Goal: Task Accomplishment & Management: Complete application form

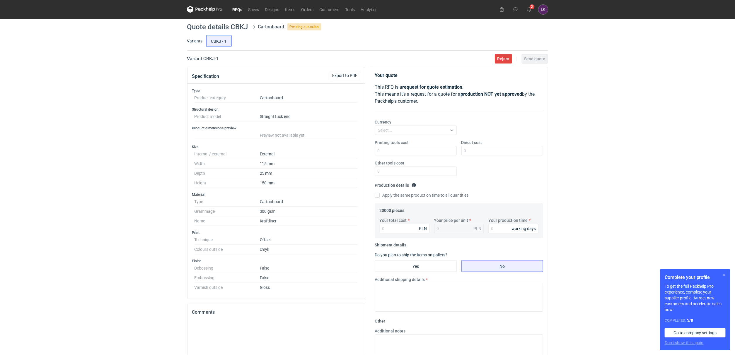
click at [725, 275] on button "button" at bounding box center [724, 275] width 7 height 7
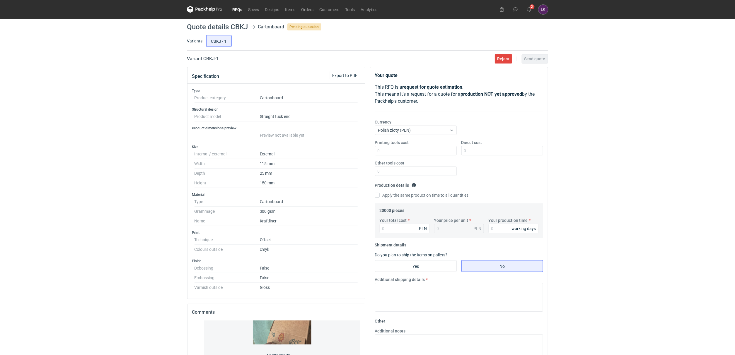
scroll to position [148, 0]
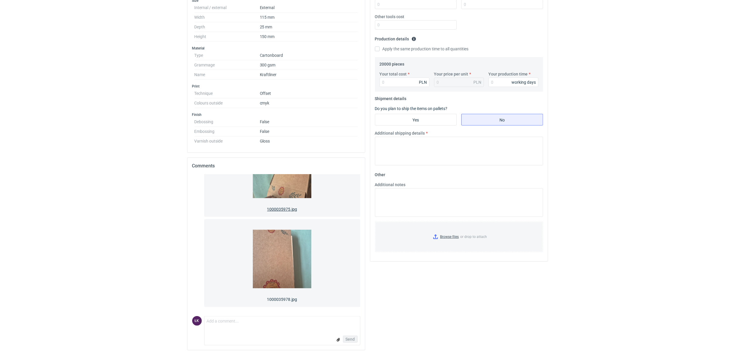
click at [296, 188] on img at bounding box center [282, 169] width 59 height 70
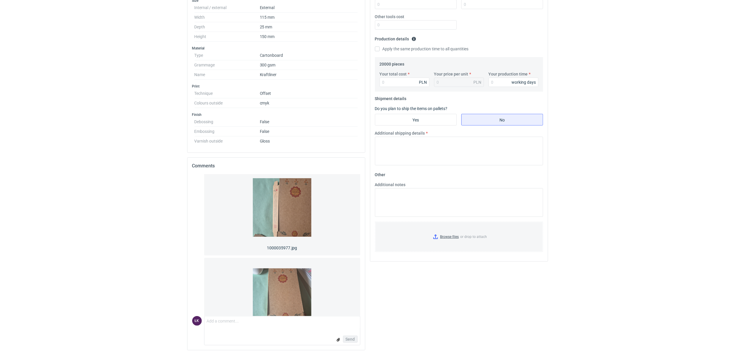
scroll to position [0, 0]
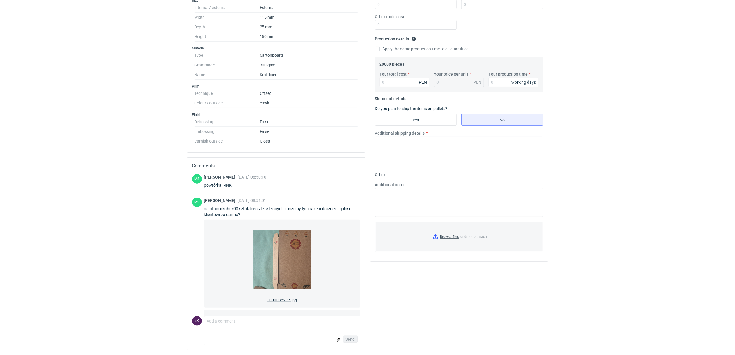
click at [287, 246] on img at bounding box center [282, 260] width 59 height 70
drag, startPoint x: 239, startPoint y: 186, endPoint x: 223, endPoint y: 185, distance: 16.1
click at [223, 185] on div "powtórka IRNK" at bounding box center [235, 186] width 62 height 6
copy div "IRNK"
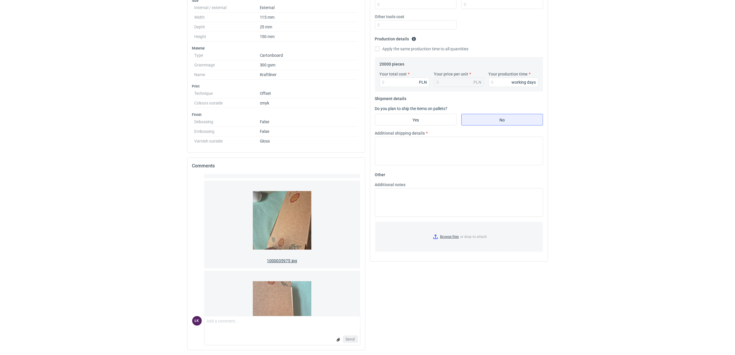
scroll to position [271, 0]
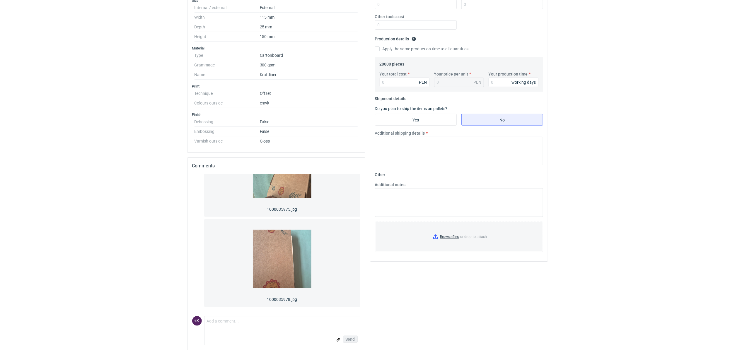
click at [235, 329] on div "Comment message" at bounding box center [283, 323] width 156 height 12
click at [232, 323] on textarea "Comment message" at bounding box center [283, 323] width 156 height 12
click at [214, 322] on textarea "Comment message" at bounding box center [283, 323] width 156 height 12
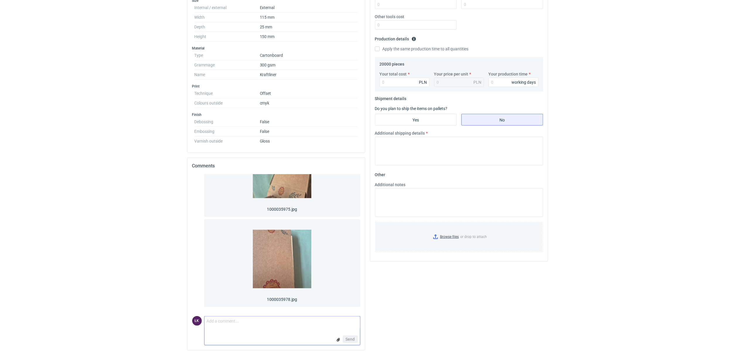
click at [213, 324] on textarea "Comment message" at bounding box center [283, 323] width 156 height 12
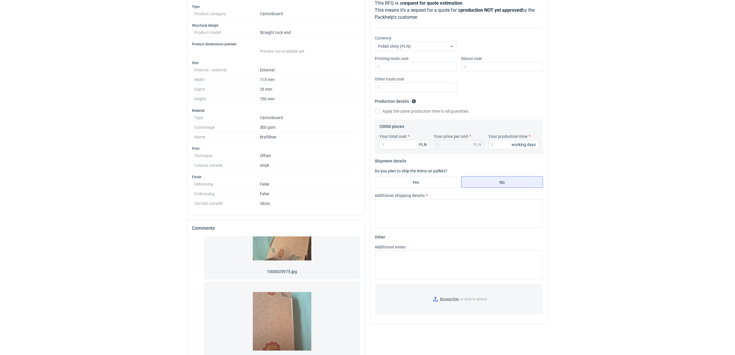
scroll to position [164, 0]
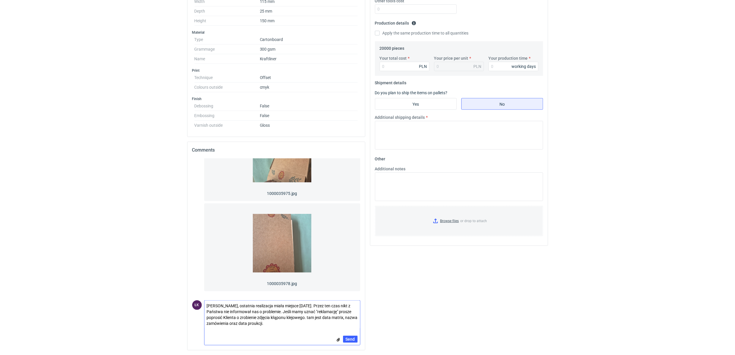
drag, startPoint x: 296, startPoint y: 324, endPoint x: 225, endPoint y: 323, distance: 70.9
click at [208, 330] on form "Comment message Panie Macieju, ostatnia realizacja miała miejsce 5 miesięcy tem…" at bounding box center [282, 323] width 156 height 45
type textarea "Panie Macieju, ostatnia realizacja miała miejsce 5 miesięcy temu. Przez ten cza…"
click at [348, 339] on span "Send" at bounding box center [350, 340] width 9 height 4
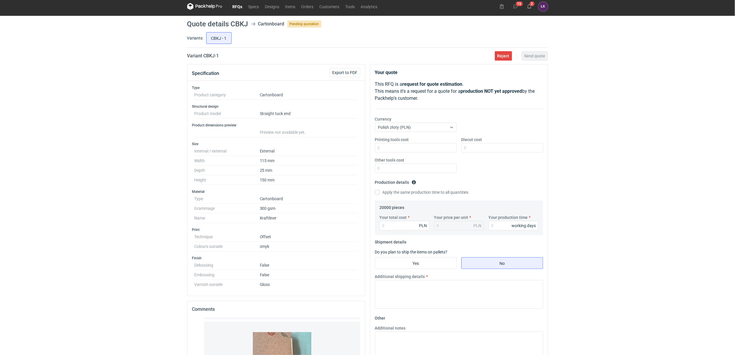
scroll to position [0, 0]
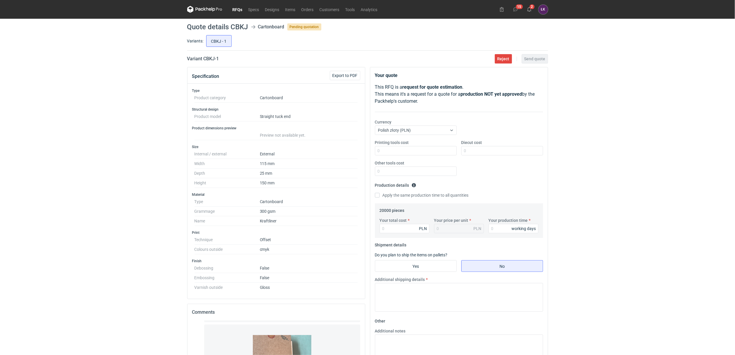
click at [134, 180] on div "RFQs Specs Designs Items Orders Customers Tools Analytics 15 2 ŁK Łukasz Kowals…" at bounding box center [367, 177] width 735 height 355
click at [395, 230] on input "Your total cost" at bounding box center [405, 228] width 50 height 9
type input "7700"
type input "0.39"
type input "7700"
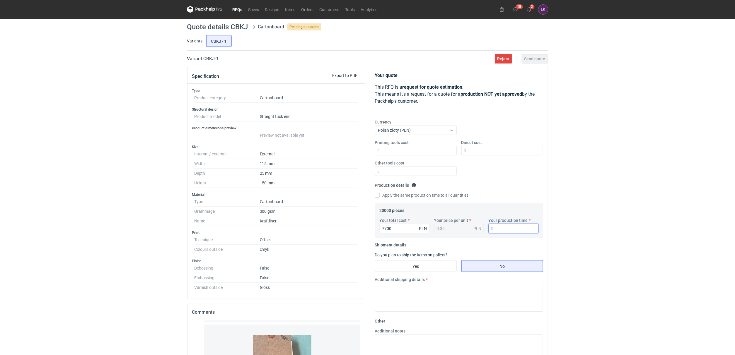
drag, startPoint x: 493, startPoint y: 228, endPoint x: 502, endPoint y: 229, distance: 8.2
click at [494, 229] on input "Your production time" at bounding box center [514, 228] width 50 height 9
type input "15"
click at [473, 151] on input "Diecut cost" at bounding box center [502, 150] width 82 height 9
type input "0"
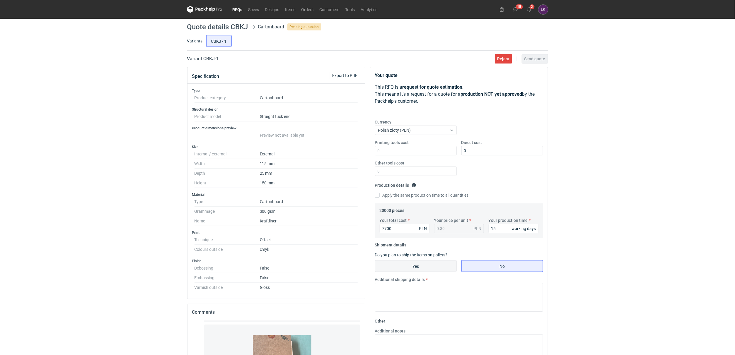
click at [440, 265] on input "Yes" at bounding box center [415, 266] width 81 height 11
radio input "true"
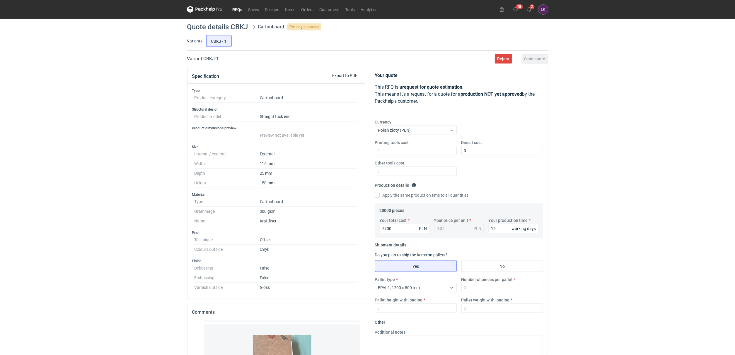
click at [467, 294] on div "Pallet type EPAL1, 1200 x 800 mm Number of pieces per pallet Pallet height with…" at bounding box center [459, 297] width 173 height 41
click at [470, 292] on input "Number of pieces per pallet" at bounding box center [502, 287] width 82 height 9
type input "12000"
click at [485, 309] on input "Pallet weight with loading" at bounding box center [502, 308] width 82 height 9
type input "320"
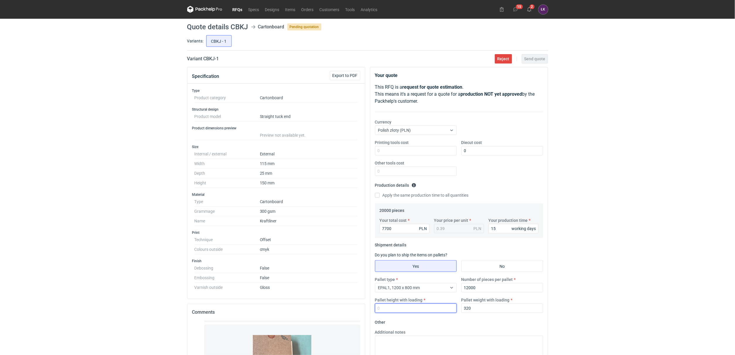
click at [403, 305] on input "Pallet height with loading" at bounding box center [416, 308] width 82 height 9
type input "180"
click at [592, 262] on div "RFQs Specs Designs Items Orders Customers Tools Analytics 15 2 ŁK Łukasz Kowals…" at bounding box center [367, 177] width 735 height 355
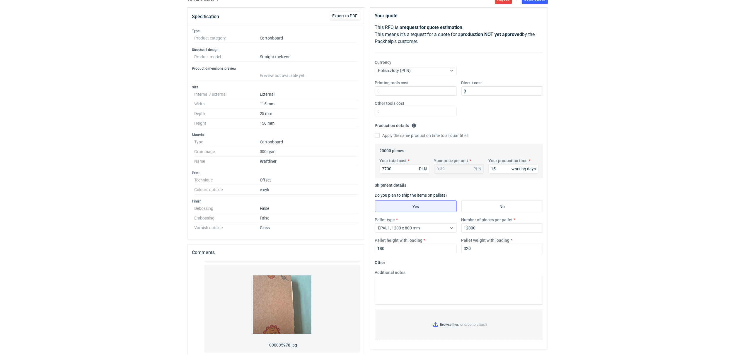
scroll to position [88, 0]
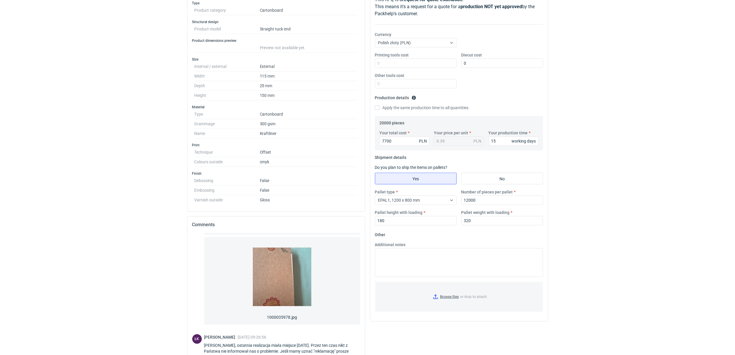
click at [625, 146] on div "RFQs Specs Designs Items Orders Customers Tools Analytics 15 2 ŁK Łukasz Kowals…" at bounding box center [367, 89] width 735 height 355
click at [595, 110] on div "RFQs Specs Designs Items Orders Customers Tools Analytics 15 2 ŁK Łukasz Kowals…" at bounding box center [367, 89] width 735 height 355
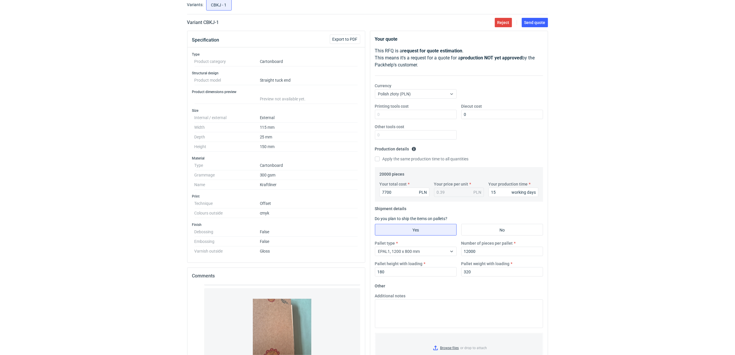
scroll to position [0, 0]
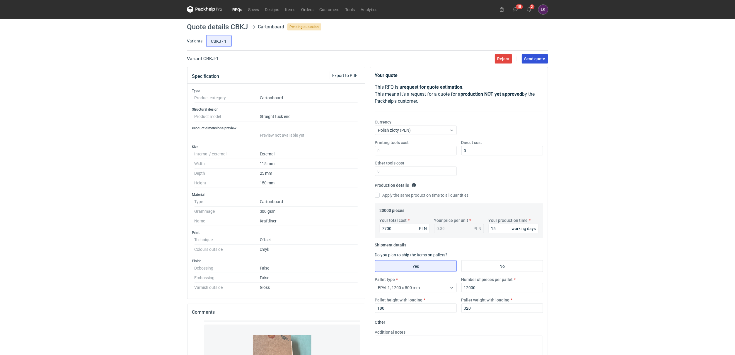
click at [542, 60] on span "Send quote" at bounding box center [534, 59] width 21 height 4
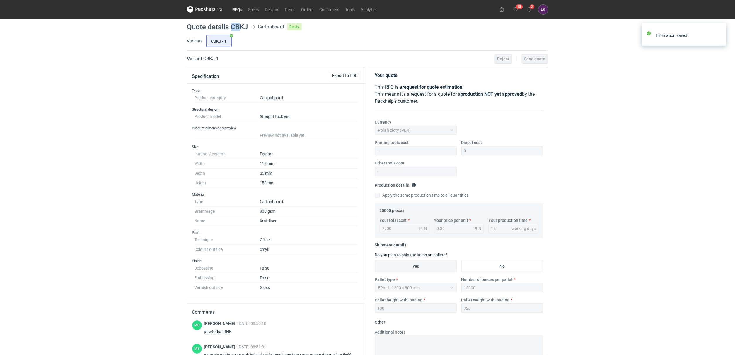
scroll to position [312, 0]
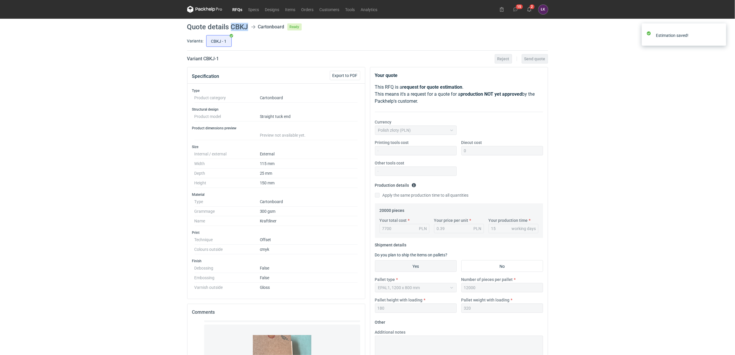
drag, startPoint x: 231, startPoint y: 25, endPoint x: 247, endPoint y: 24, distance: 15.9
click at [247, 24] on h1 "Quote details CBKJ" at bounding box center [217, 26] width 61 height 7
copy h1 "CBKJ"
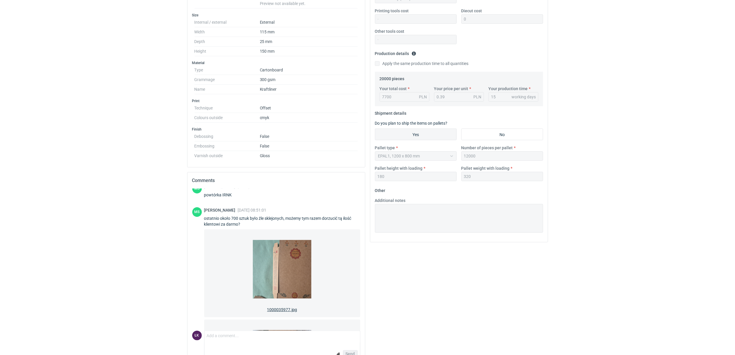
scroll to position [0, 0]
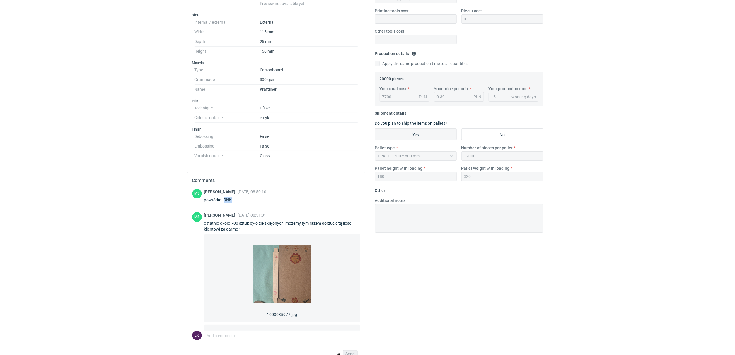
drag, startPoint x: 234, startPoint y: 200, endPoint x: 224, endPoint y: 200, distance: 10.0
click at [224, 200] on div "powtórka IRNK" at bounding box center [235, 200] width 62 height 6
click at [138, 197] on div "RFQs Specs Designs Items Orders Customers Tools Analytics 15 2 ŁK Łukasz Kowals…" at bounding box center [367, 45] width 735 height 355
drag, startPoint x: 239, startPoint y: 200, endPoint x: 222, endPoint y: 203, distance: 17.5
click at [222, 203] on div "powtórka IRNK" at bounding box center [235, 200] width 62 height 6
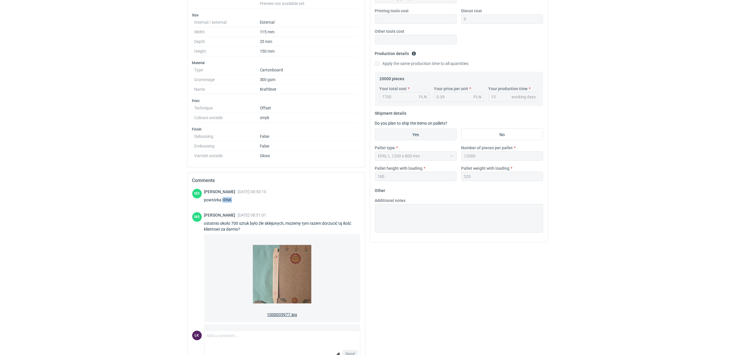
copy div "IRNK"
click at [121, 212] on div "RFQs Specs Designs Items Orders Customers Tools Analytics 15 2 ŁK Łukasz Kowals…" at bounding box center [367, 45] width 735 height 355
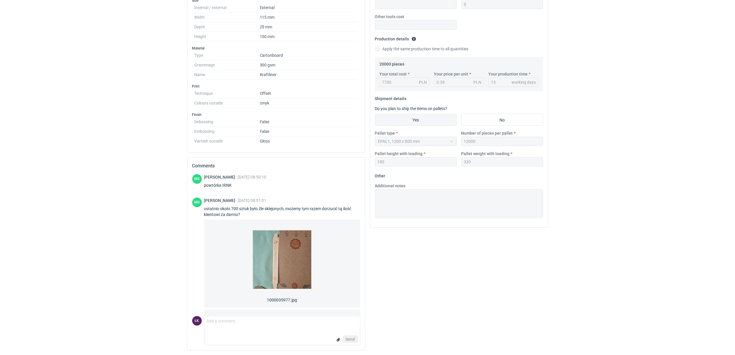
scroll to position [44, 0]
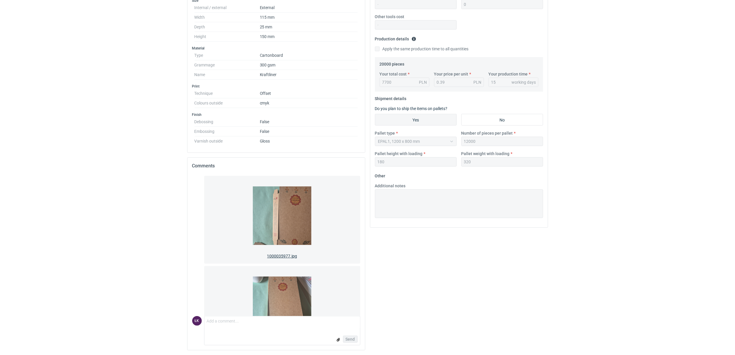
click at [292, 211] on img at bounding box center [282, 216] width 59 height 70
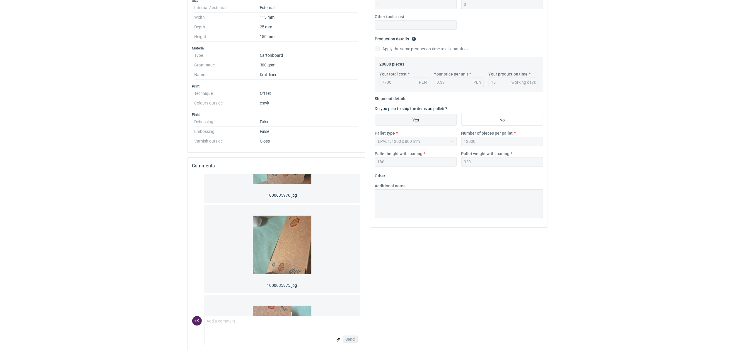
scroll to position [307, 0]
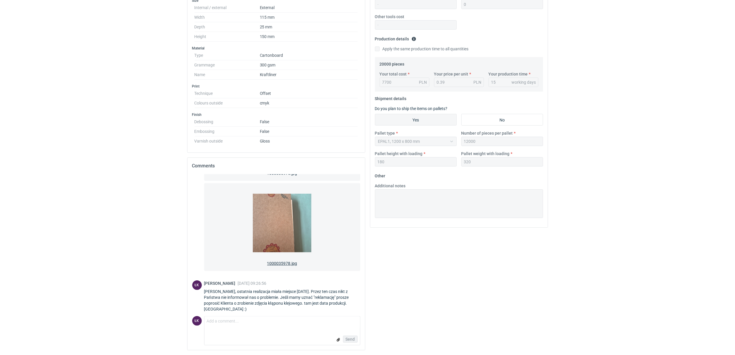
click at [287, 213] on img at bounding box center [282, 223] width 59 height 70
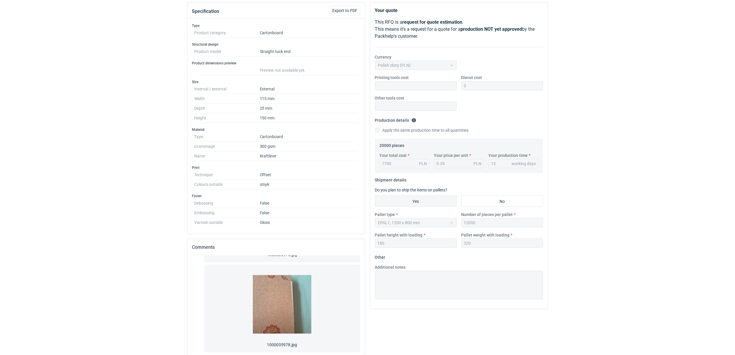
scroll to position [0, 0]
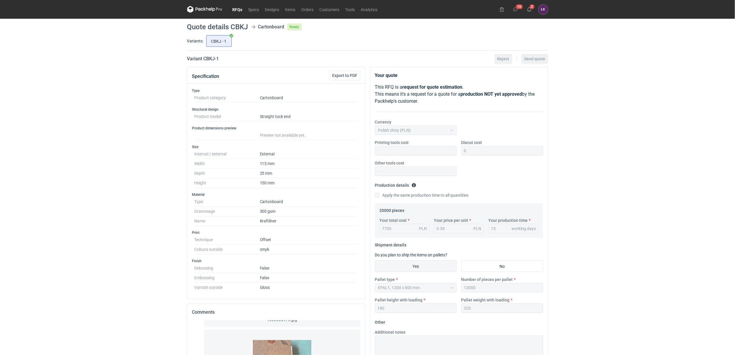
click at [145, 147] on div "RFQs Specs Designs Items Orders Customers Tools Analytics 15 2 ŁK Łukasz Kowals…" at bounding box center [367, 177] width 735 height 355
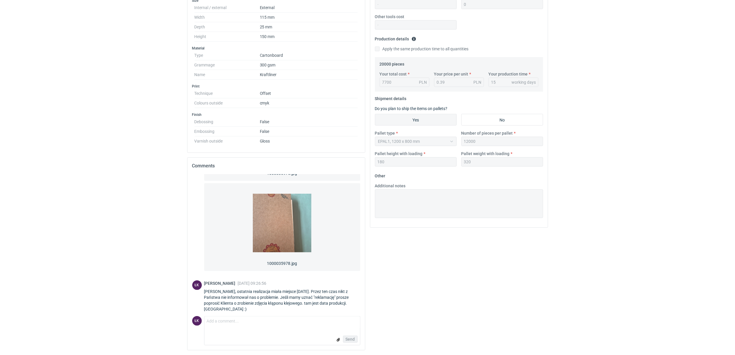
click at [112, 129] on div "RFQs Specs Designs Items Orders Customers Tools Analytics 15 2 ŁK Łukasz Kowals…" at bounding box center [367, 31] width 735 height 355
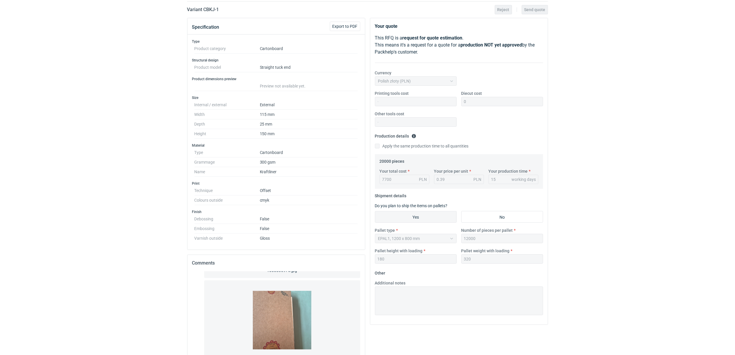
scroll to position [0, 0]
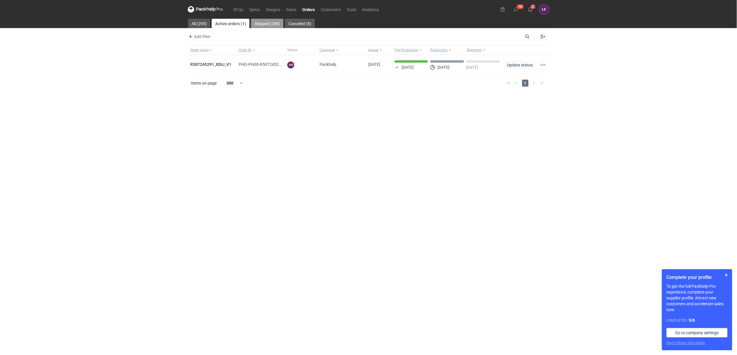
click at [259, 27] on link "Shipped (286)" at bounding box center [267, 23] width 33 height 9
click at [58, 111] on div "RFQs Specs Designs Items Orders Customers Tools Analytics 15 2 ŁK Łukasz Kowals…" at bounding box center [368, 177] width 737 height 355
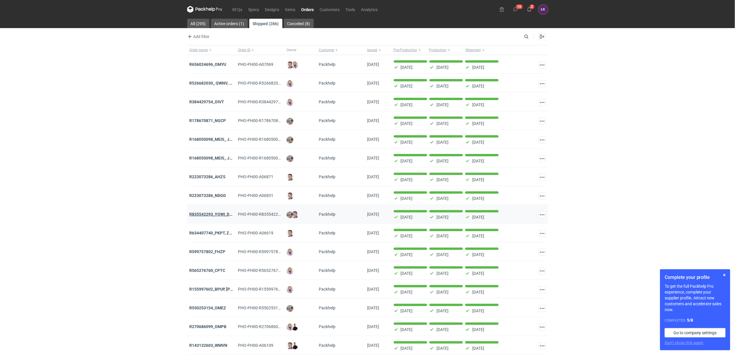
click at [212, 216] on strong "R835542293_YOWI_DCMR_IRNK" at bounding box center [220, 214] width 60 height 5
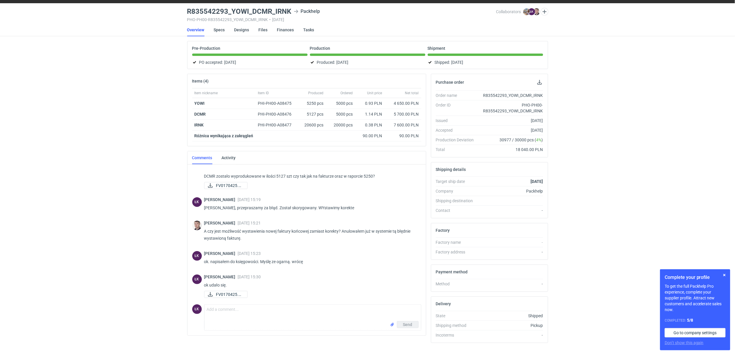
scroll to position [29, 0]
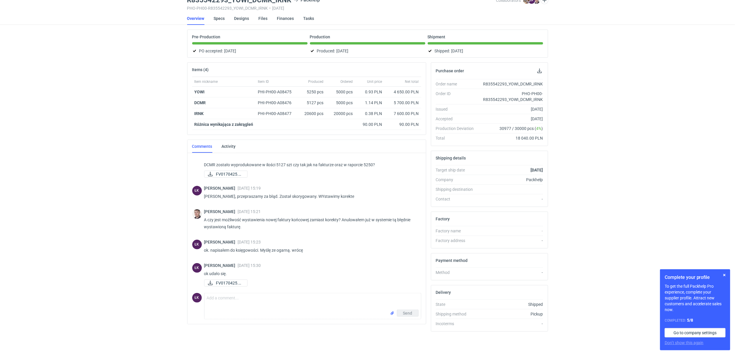
click at [93, 200] on div "RFQs Specs Designs Items Orders Customers Tools Analytics 15 2 ŁK Łukasz Kowals…" at bounding box center [367, 150] width 735 height 355
click at [130, 220] on div "RFQs Specs Designs Items Orders Customers Tools Analytics 15 2 ŁK Łukasz Kowals…" at bounding box center [367, 150] width 735 height 355
click at [200, 113] on strong "IRNK" at bounding box center [199, 113] width 9 height 5
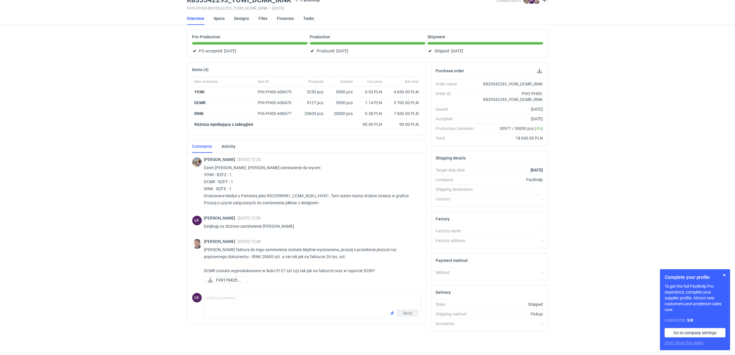
scroll to position [0, 0]
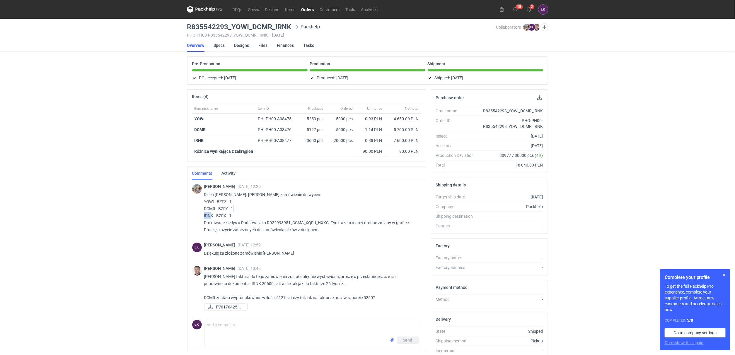
drag, startPoint x: 217, startPoint y: 214, endPoint x: 226, endPoint y: 214, distance: 8.5
click at [226, 214] on p "Dzień dobry. Panie Łukaszu zamówienie do wycen: YOWI - BZFZ - 1 DCMR - BZFY - 1…" at bounding box center [310, 212] width 212 height 42
copy p "BZFX"
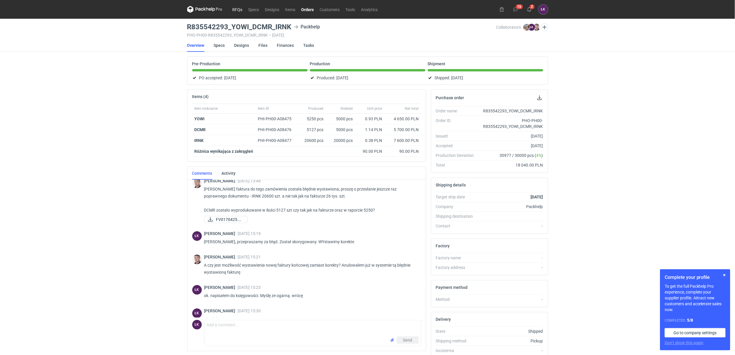
scroll to position [106, 0]
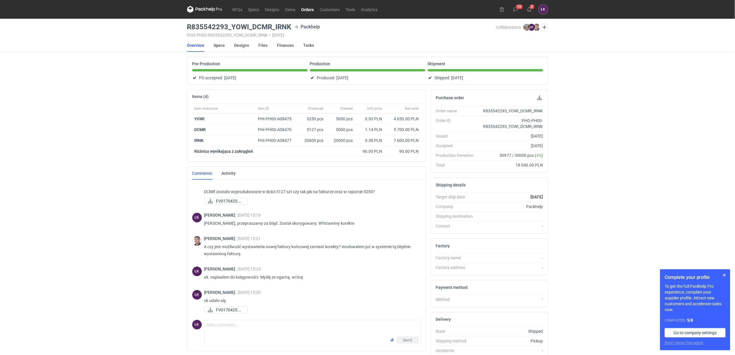
click at [106, 261] on div "RFQs Specs Designs Items Orders Customers Tools Analytics 15 2 ŁK Łukasz Kowals…" at bounding box center [367, 177] width 735 height 355
click at [105, 131] on div "RFQs Specs Designs Items Orders Customers Tools Analytics 15 2 ŁK Łukasz Kowals…" at bounding box center [367, 177] width 735 height 355
click at [100, 132] on div "RFQs Specs Designs Items Orders Customers Tools Analytics 15 2 ŁK Łukasz Kowals…" at bounding box center [367, 177] width 735 height 355
click at [26, 219] on div "RFQs Specs Designs Items Orders Customers Tools Analytics 15 2 ŁK Łukasz Kowals…" at bounding box center [367, 177] width 735 height 355
drag, startPoint x: 207, startPoint y: 141, endPoint x: 195, endPoint y: 141, distance: 11.4
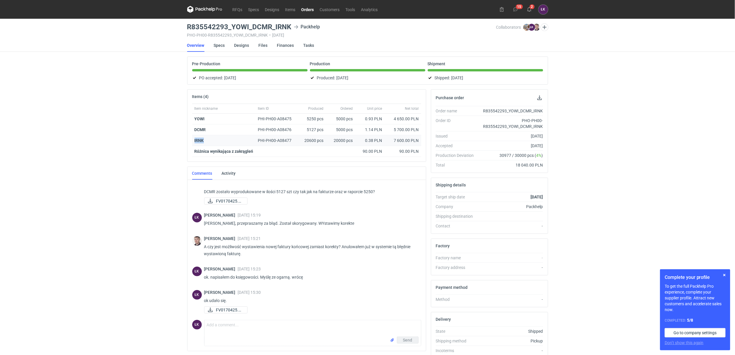
click at [195, 141] on div "IRNK" at bounding box center [224, 141] width 59 height 6
copy strong "IRNK"
click at [105, 265] on div "RFQs Specs Designs Items Orders Customers Tools Analytics 15 2 ŁK Łukasz Kowals…" at bounding box center [367, 177] width 735 height 355
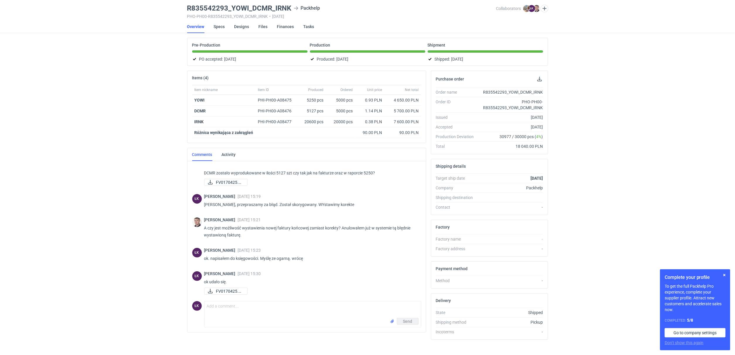
scroll to position [29, 0]
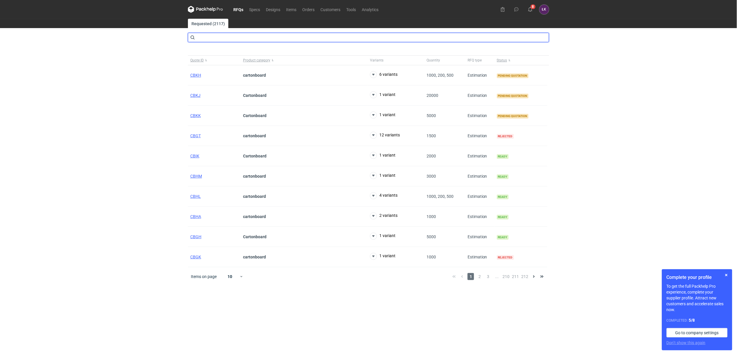
click at [211, 38] on input "text" at bounding box center [368, 37] width 361 height 9
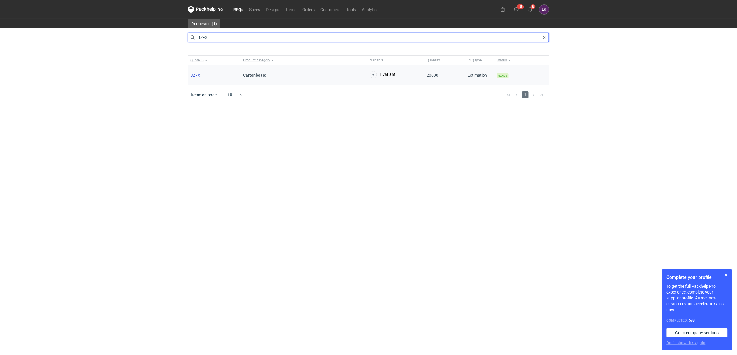
type input "BZFX"
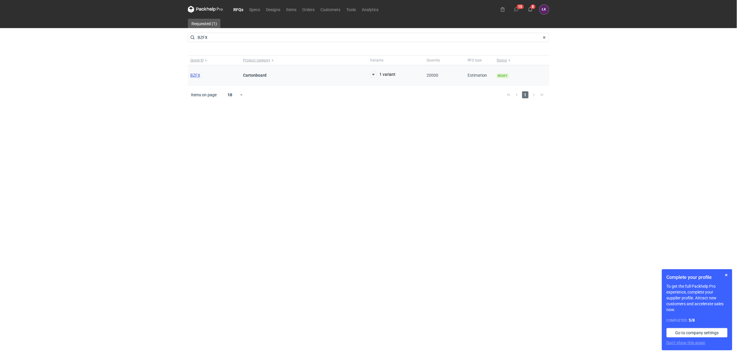
click at [197, 76] on span "BZFX" at bounding box center [195, 75] width 10 height 5
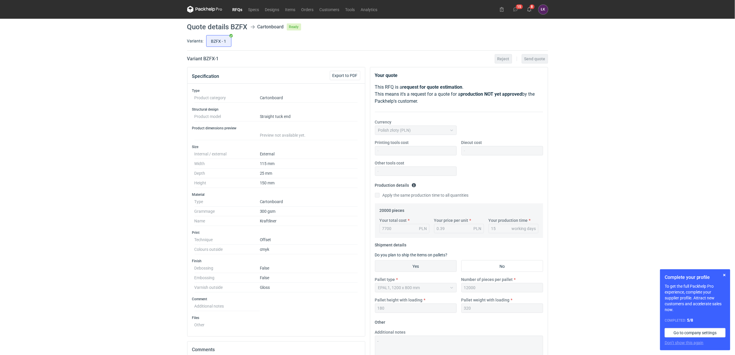
scroll to position [88, 0]
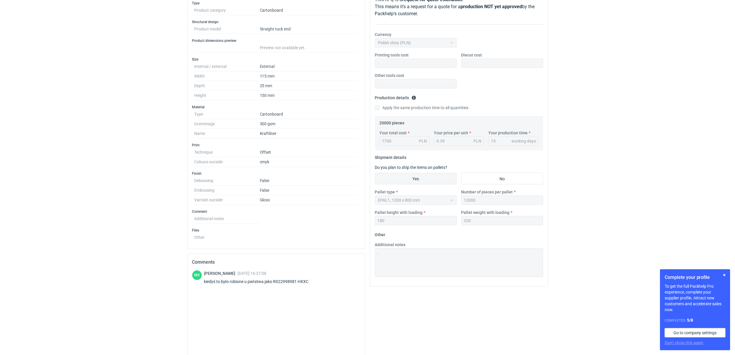
click at [108, 217] on div "RFQs Specs Designs Items Orders Customers Tools Analytics 15 8 ŁK Łukasz Kowals…" at bounding box center [367, 89] width 735 height 355
click at [121, 259] on div "RFQs Specs Designs Items Orders Customers Tools Analytics 15 8 ŁK Łukasz Kowals…" at bounding box center [367, 89] width 735 height 355
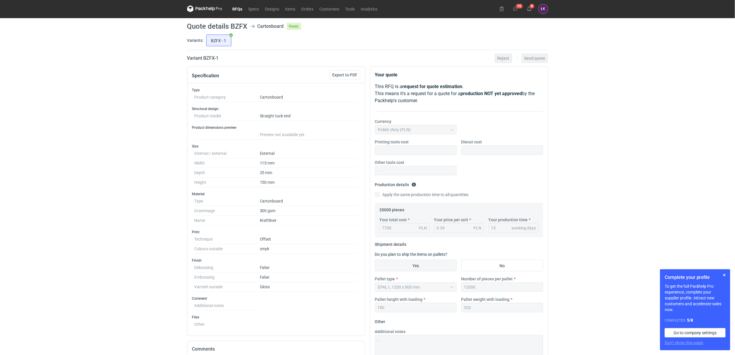
scroll to position [0, 0]
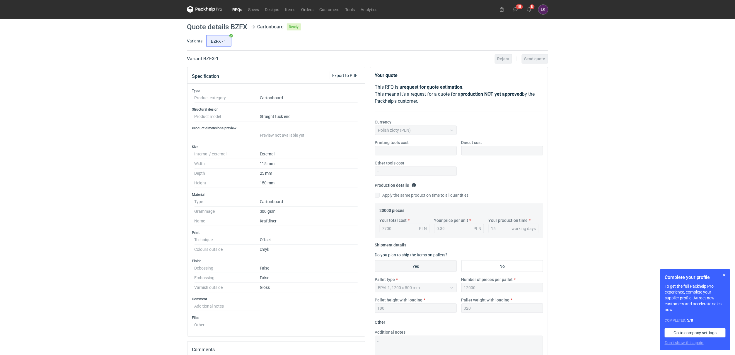
click at [52, 172] on div "RFQs Specs Designs Items Orders Customers Tools Analytics 15 8 ŁK Łukasz Kowals…" at bounding box center [367, 177] width 735 height 355
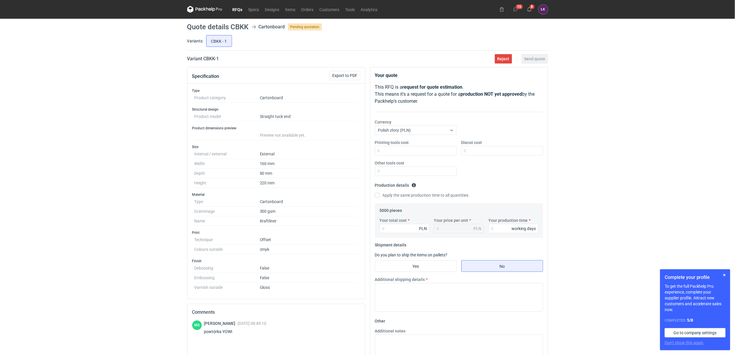
click at [235, 11] on link "RFQs" at bounding box center [238, 9] width 16 height 7
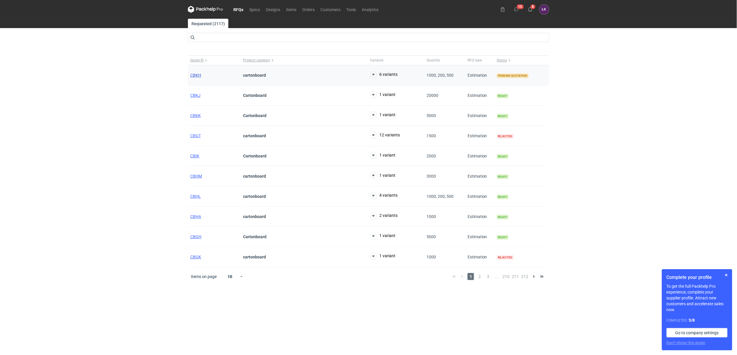
click at [199, 76] on span "CBKH" at bounding box center [195, 75] width 11 height 5
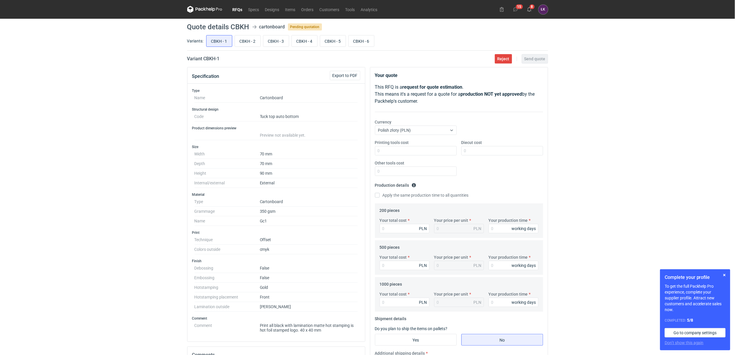
click at [130, 236] on div "RFQs Specs Designs Items Orders Customers Tools Analytics 15 8 [PERSON_NAME] Ko…" at bounding box center [367, 177] width 735 height 355
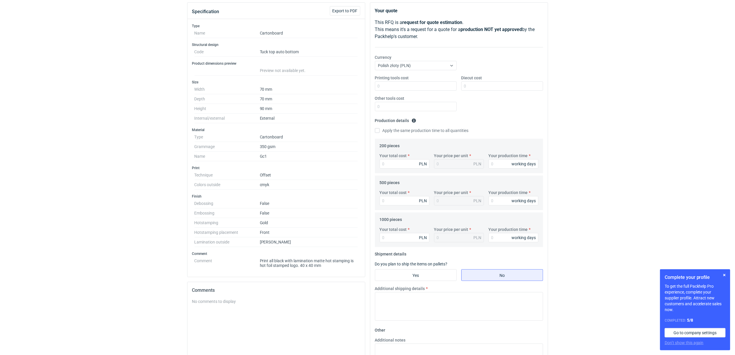
scroll to position [2, 0]
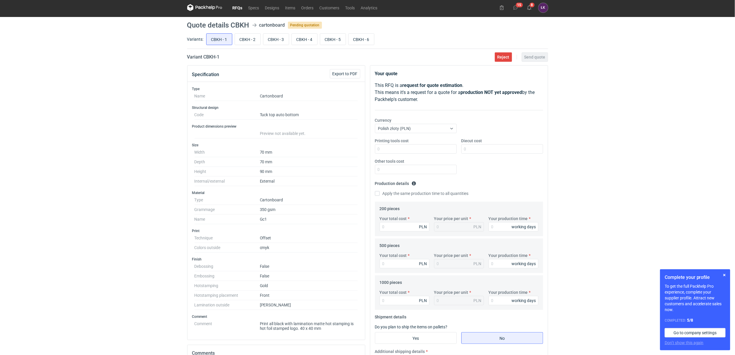
click at [157, 192] on div "RFQs Specs Designs Items Orders Customers Tools Analytics 15 8 [PERSON_NAME] Ko…" at bounding box center [367, 175] width 735 height 355
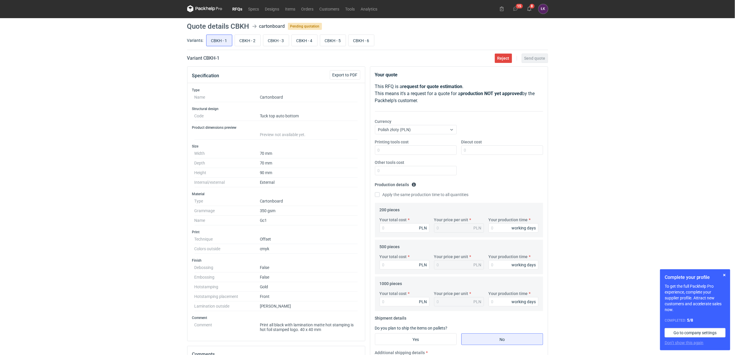
scroll to position [0, 0]
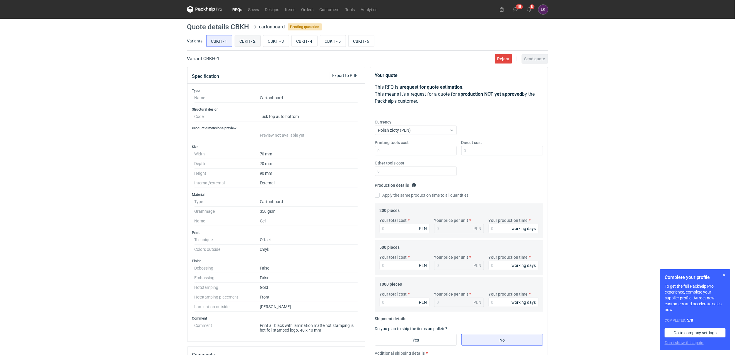
click at [246, 38] on input "CBKH - 2" at bounding box center [247, 40] width 25 height 11
radio input "true"
click at [284, 41] on input "CBKH - 3" at bounding box center [275, 40] width 25 height 11
radio input "true"
click at [298, 42] on input "CBKH - 4" at bounding box center [304, 40] width 25 height 11
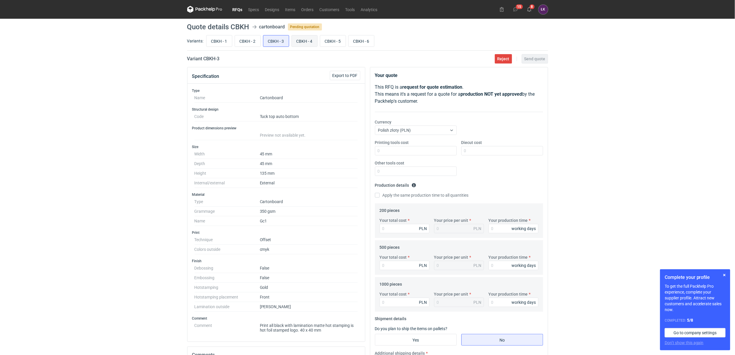
radio input "true"
click at [332, 44] on input "CBKH - 5" at bounding box center [332, 40] width 25 height 11
radio input "true"
click at [364, 44] on input "CBKH - 6" at bounding box center [361, 40] width 25 height 11
radio input "true"
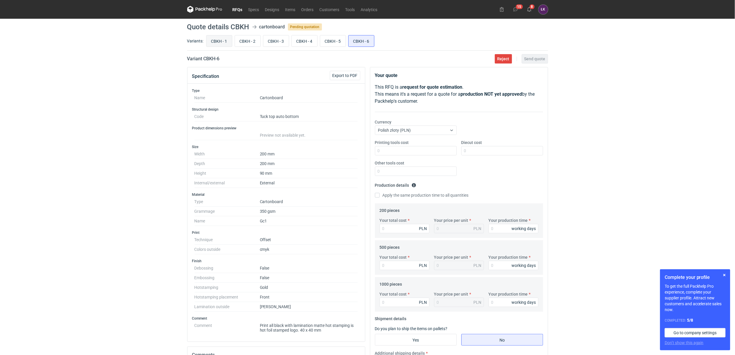
click at [220, 40] on input "CBKH - 1" at bounding box center [219, 40] width 25 height 11
radio input "true"
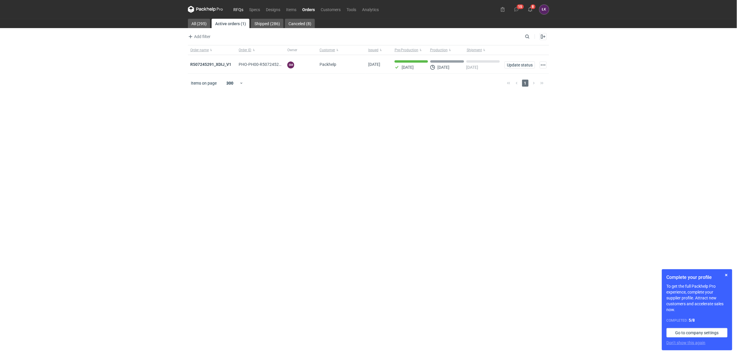
click at [238, 9] on link "RFQs" at bounding box center [238, 9] width 16 height 7
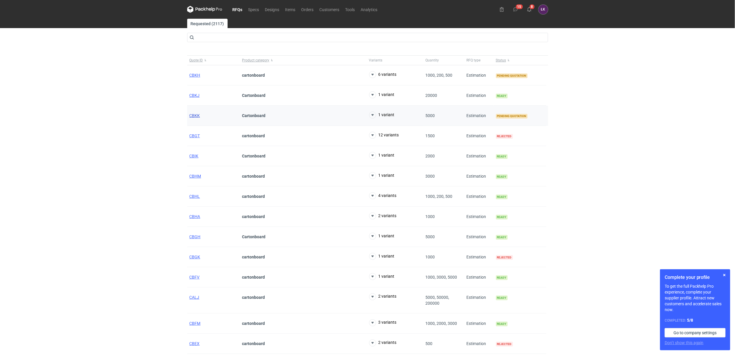
click at [195, 117] on span "CBKK" at bounding box center [195, 115] width 11 height 5
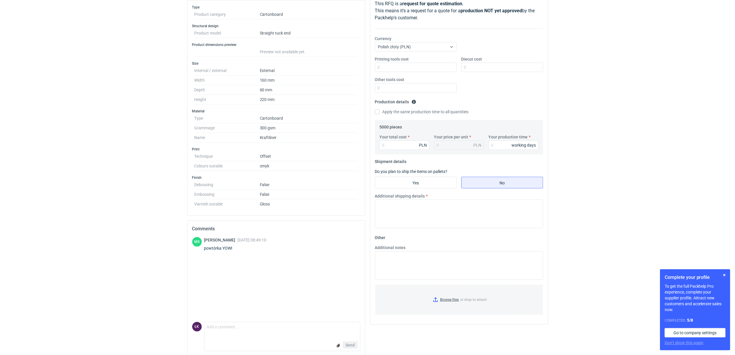
scroll to position [88, 0]
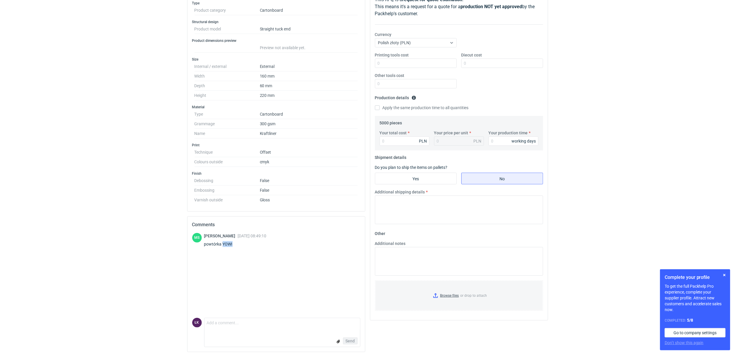
drag, startPoint x: 242, startPoint y: 248, endPoint x: 222, endPoint y: 248, distance: 19.9
click at [222, 248] on div "[PERSON_NAME] [DATE] 08:49:10 powtórka YOWI" at bounding box center [235, 241] width 62 height 16
copy div "YOWI"
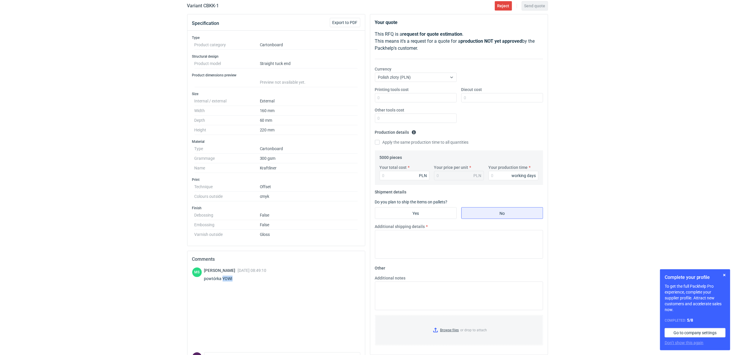
scroll to position [0, 0]
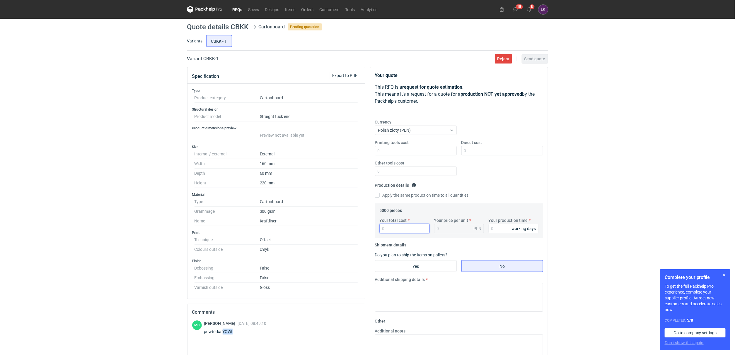
click at [396, 230] on input "Your total cost" at bounding box center [405, 228] width 50 height 9
type input "4650"
type input "0.93"
type input "4650"
click at [503, 234] on input "Your production time" at bounding box center [514, 228] width 50 height 9
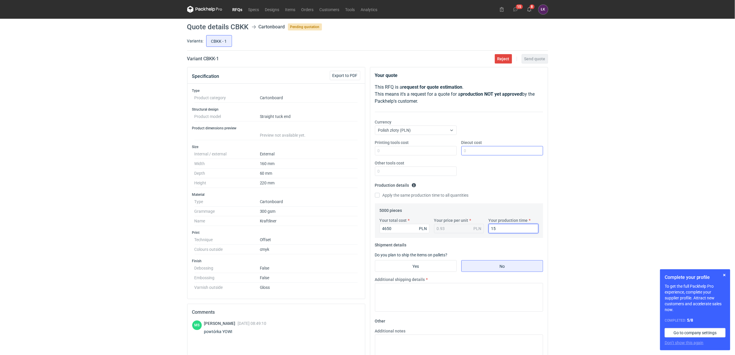
type input "15"
click at [500, 149] on input "Diecut cost" at bounding box center [502, 150] width 82 height 9
type input "0"
click at [618, 153] on div "RFQs Specs Designs Items Orders Customers Tools Analytics 15 8 ŁK Łukasz Kowals…" at bounding box center [367, 177] width 735 height 355
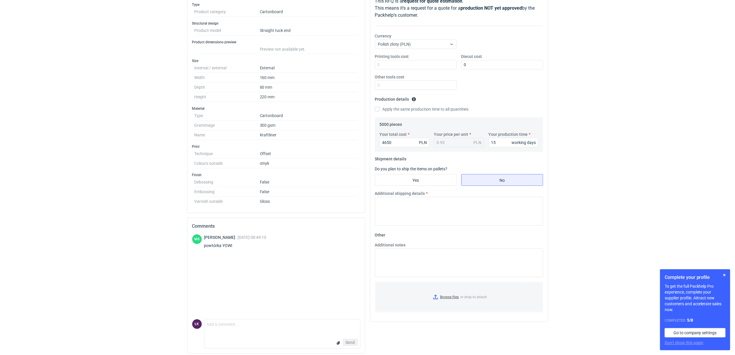
scroll to position [91, 0]
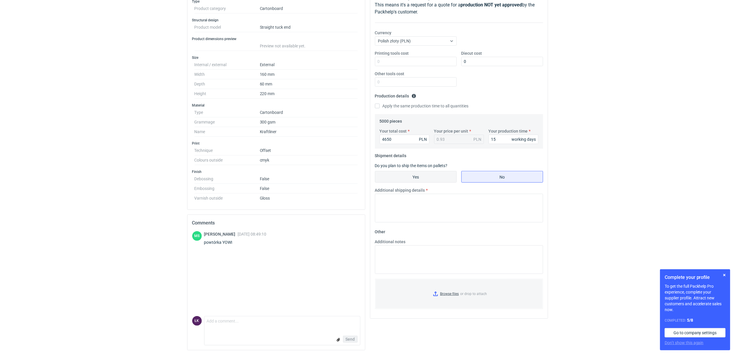
click at [419, 177] on input "Yes" at bounding box center [415, 176] width 81 height 11
radio input "true"
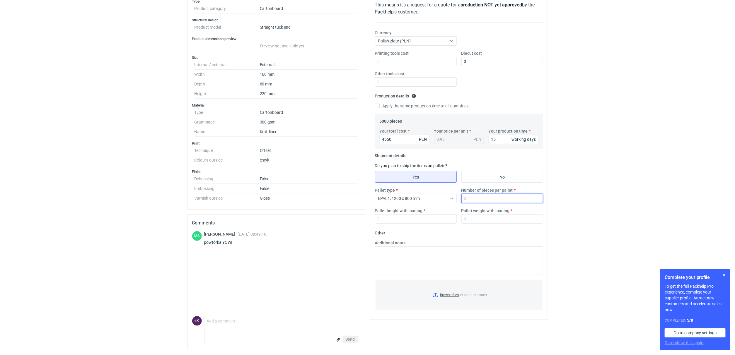
click at [491, 195] on input "Number of pieces per pallet" at bounding box center [502, 198] width 82 height 9
type input "5000"
click at [494, 212] on label "Pallet weight with loading" at bounding box center [485, 211] width 48 height 6
click at [494, 214] on input "Pallet weight with loading" at bounding box center [502, 218] width 82 height 9
type input "350"
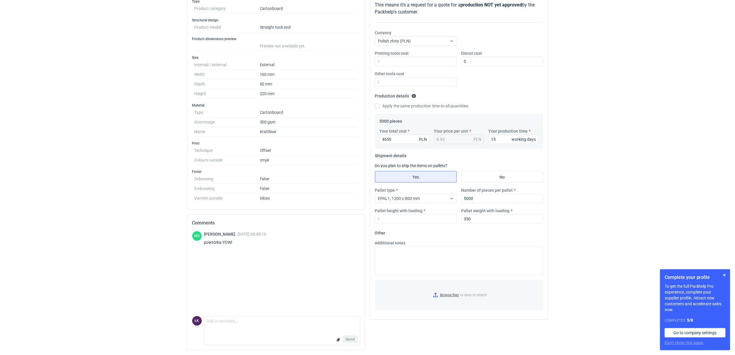
click at [406, 209] on label "Pallet height with loading" at bounding box center [399, 211] width 48 height 6
click at [406, 214] on input "Pallet height with loading" at bounding box center [416, 218] width 82 height 9
type input "150"
drag, startPoint x: 596, startPoint y: 151, endPoint x: 595, endPoint y: 149, distance: 3.1
click at [596, 151] on div "RFQs Specs Designs Items Orders Customers Tools Analytics 15 8 ŁK Łukasz Kowals…" at bounding box center [367, 88] width 735 height 355
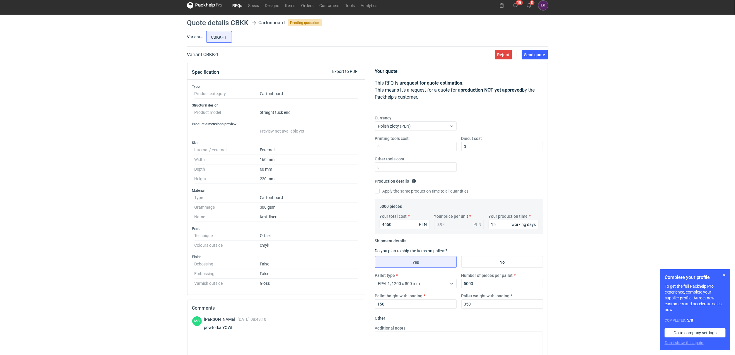
scroll to position [0, 0]
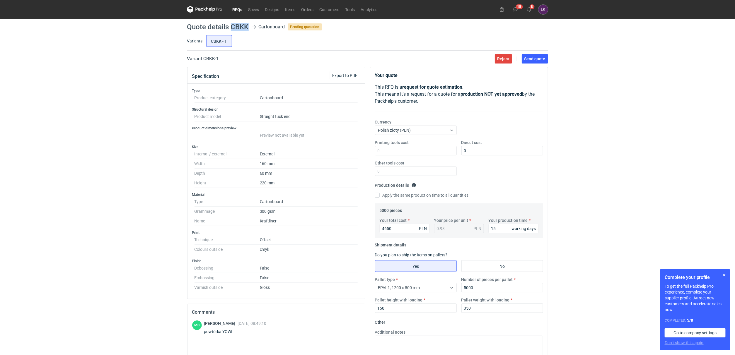
drag, startPoint x: 231, startPoint y: 27, endPoint x: 247, endPoint y: 27, distance: 15.5
click at [247, 27] on h1 "Quote details CBKK" at bounding box center [218, 26] width 62 height 7
copy h1 "CBKK"
click at [598, 119] on div "RFQs Specs Designs Items Orders Customers Tools Analytics 15 8 ŁK Łukasz Kowals…" at bounding box center [367, 177] width 735 height 355
click at [540, 59] on span "Send quote" at bounding box center [534, 59] width 21 height 4
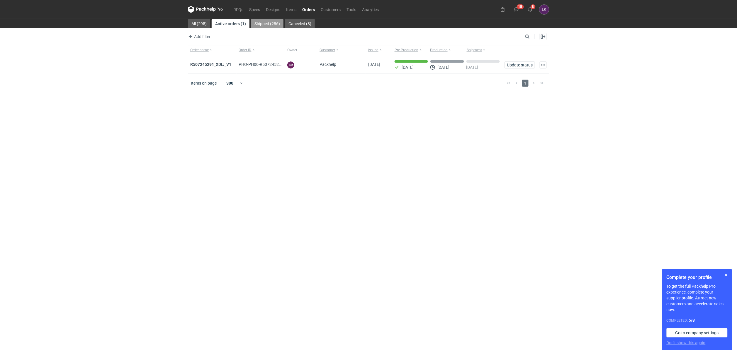
click at [260, 26] on link "Shipped (286)" at bounding box center [267, 23] width 33 height 9
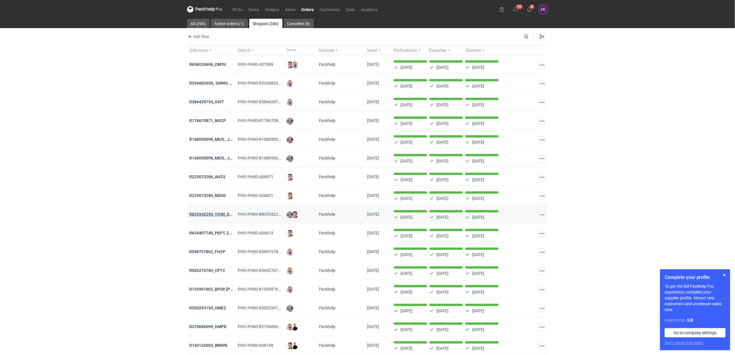
click at [223, 217] on strong "R835542293_YOWI_DCMR_IRNK" at bounding box center [220, 214] width 60 height 5
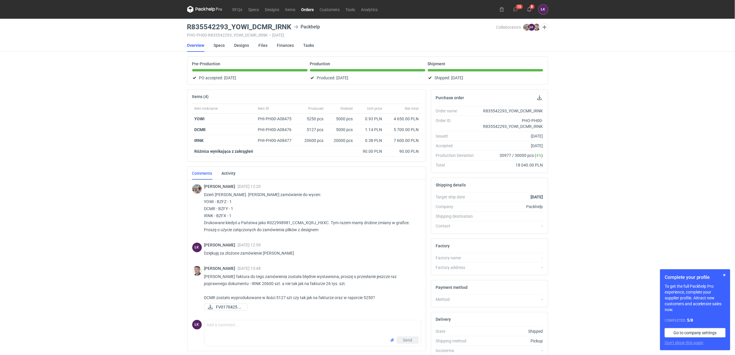
drag, startPoint x: 217, startPoint y: 201, endPoint x: 226, endPoint y: 201, distance: 9.4
click at [226, 201] on p "Dzień dobry. Panie Łukaszu zamówienie do wycen: YOWI - BZFZ - 1 DCMR - BZFY - 1…" at bounding box center [310, 212] width 212 height 42
drag, startPoint x: 226, startPoint y: 201, endPoint x: 218, endPoint y: 201, distance: 8.2
click at [218, 201] on p "Dzień dobry. Panie Łukaszu zamówienie do wycen: YOWI - BZFZ - 1 DCMR - BZFY - 1…" at bounding box center [310, 212] width 212 height 42
click at [225, 200] on p "Dzień dobry. Panie Łukaszu zamówienie do wycen: YOWI - BZFZ - 1 DCMR - BZFY - 1…" at bounding box center [310, 212] width 212 height 42
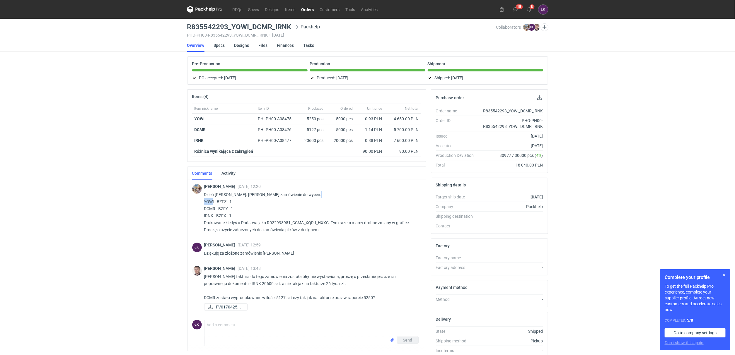
drag, startPoint x: 227, startPoint y: 201, endPoint x: 218, endPoint y: 202, distance: 9.4
click at [218, 202] on p "Dzień dobry. Panie Łukaszu zamówienie do wycen: YOWI - BZFZ - 1 DCMR - BZFY - 1…" at bounding box center [310, 212] width 212 height 42
copy p "BZFZ"
click at [585, 177] on div "RFQs Specs Designs Items Orders Customers Tools Analytics 15 8 ŁK Łukasz Kowals…" at bounding box center [367, 177] width 735 height 355
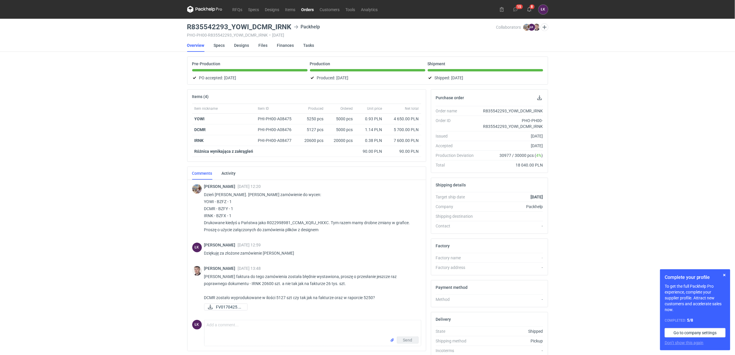
click at [140, 165] on div "RFQs Specs Designs Items Orders Customers Tools Analytics 15 8 ŁK Łukasz Kowals…" at bounding box center [367, 177] width 735 height 355
drag, startPoint x: 207, startPoint y: 117, endPoint x: 193, endPoint y: 119, distance: 14.8
click at [193, 119] on div "YOWI" at bounding box center [224, 119] width 64 height 11
copy strong "YOWI"
click at [178, 223] on div "RFQs Specs Designs Items Orders Customers Tools Analytics 15 8 ŁK Łukasz Kowals…" at bounding box center [367, 177] width 735 height 355
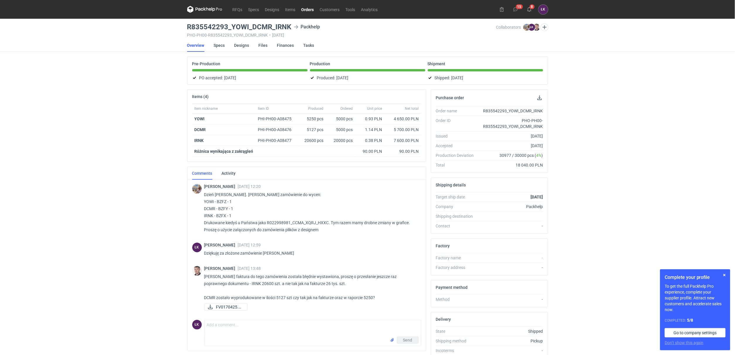
click at [134, 157] on div "RFQs Specs Designs Items Orders Customers Tools Analytics 15 8 ŁK Łukasz Kowals…" at bounding box center [367, 177] width 735 height 355
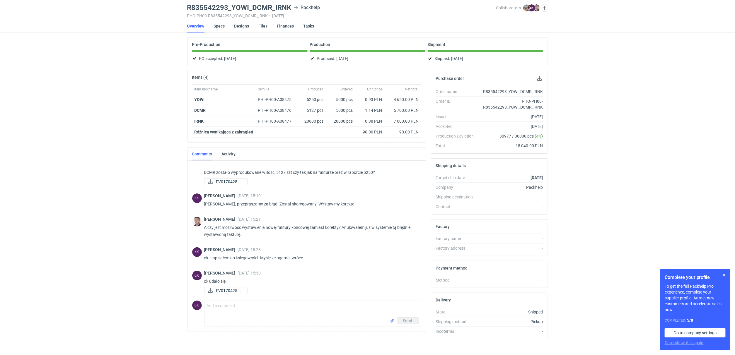
scroll to position [29, 0]
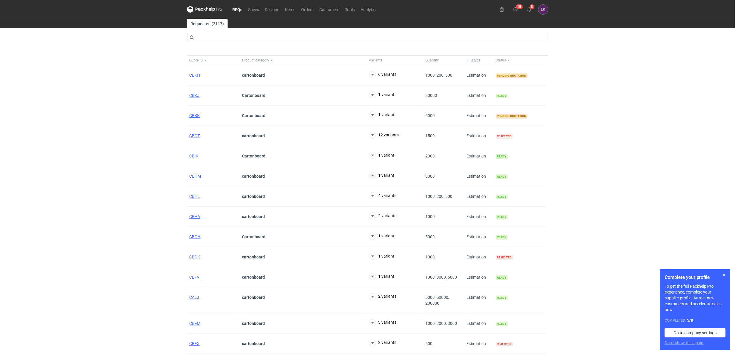
click at [606, 147] on div "RFQs Specs Designs Items Orders Customers Tools Analytics 15 8 ŁK Łukasz Kowals…" at bounding box center [367, 177] width 735 height 355
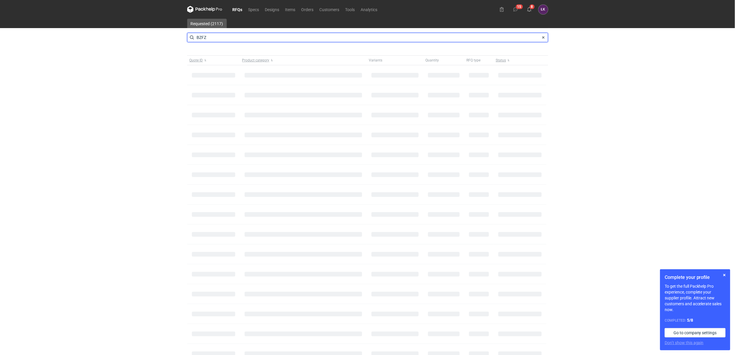
type input "BZFZ"
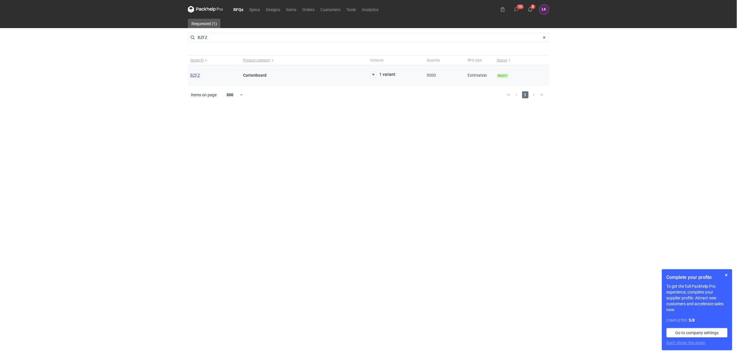
click at [195, 77] on span "BZFZ" at bounding box center [195, 75] width 10 height 5
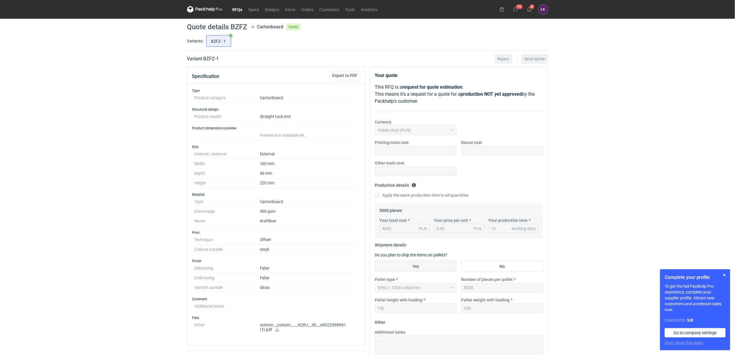
drag, startPoint x: 399, startPoint y: 229, endPoint x: 380, endPoint y: 226, distance: 18.7
click at [380, 226] on div "4650 PLN" at bounding box center [405, 228] width 50 height 9
drag, startPoint x: 393, startPoint y: 227, endPoint x: 384, endPoint y: 227, distance: 9.4
click at [384, 227] on div "4650 PLN" at bounding box center [405, 228] width 50 height 9
drag, startPoint x: 229, startPoint y: 26, endPoint x: 249, endPoint y: 28, distance: 19.7
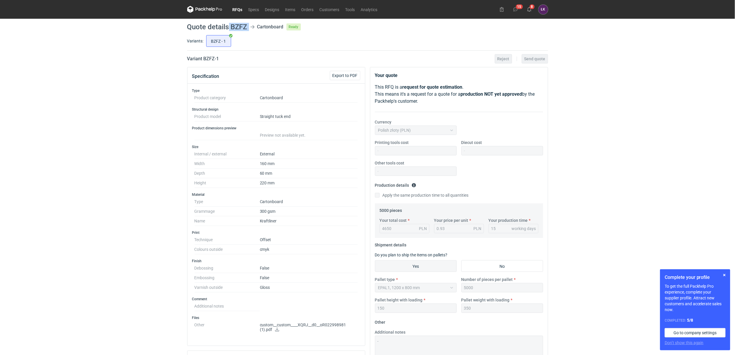
click at [249, 28] on header "Quote details BZFZ Cartonboard Ready" at bounding box center [367, 26] width 361 height 7
click at [243, 21] on main "Quote details BZFZ Cartonboard Ready Variants: BZFZ - 1 Variant BZFZ - 1 Reject…" at bounding box center [368, 255] width 366 height 473
drag, startPoint x: 231, startPoint y: 26, endPoint x: 248, endPoint y: 28, distance: 17.7
click at [248, 28] on header "Quote details BZFZ Cartonboard Ready" at bounding box center [367, 26] width 361 height 7
copy h1 "BZFZ"
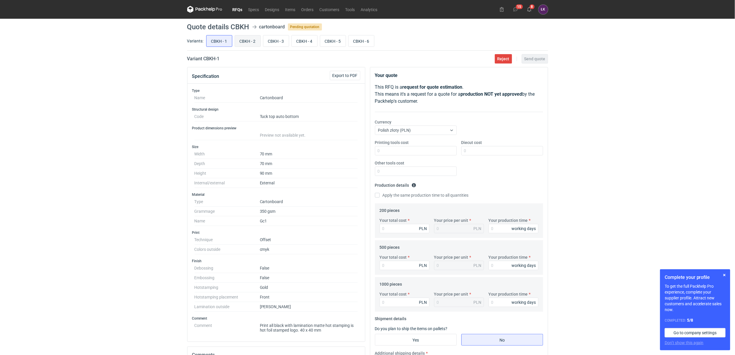
click at [246, 38] on input "CBKH - 2" at bounding box center [247, 40] width 25 height 11
radio input "true"
click at [284, 41] on input "CBKH - 3" at bounding box center [275, 40] width 25 height 11
radio input "true"
click at [303, 42] on input "CBKH - 4" at bounding box center [304, 40] width 25 height 11
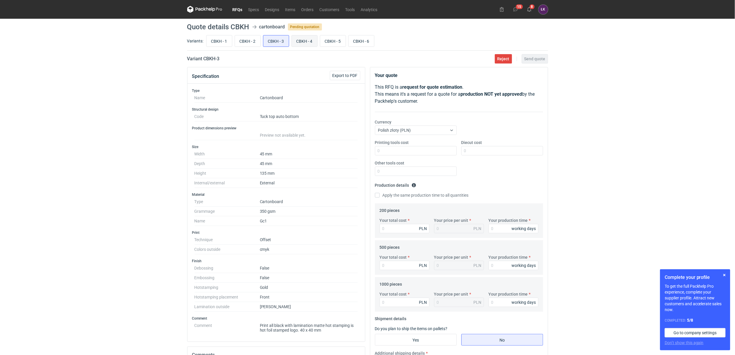
radio input "true"
click at [331, 43] on input "CBKH - 5" at bounding box center [332, 40] width 25 height 11
radio input "true"
click at [355, 43] on input "CBKH - 6" at bounding box center [361, 40] width 25 height 11
radio input "true"
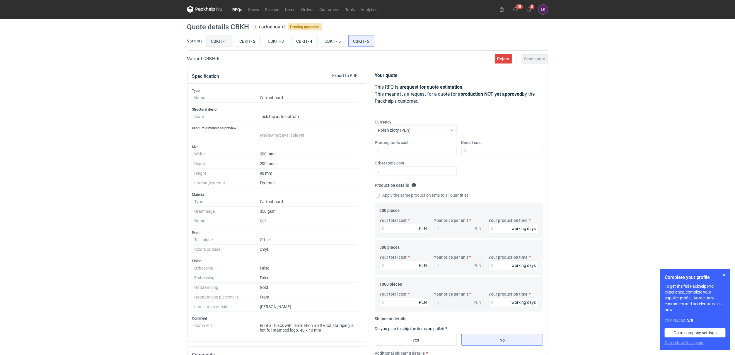
click at [218, 42] on input "CBKH - 1" at bounding box center [219, 40] width 25 height 11
radio input "true"
click at [130, 220] on div "RFQs Specs Designs Items Orders Customers Tools Analytics 15 8 [PERSON_NAME] Ko…" at bounding box center [367, 177] width 735 height 355
click at [252, 38] on input "CBKH - 2" at bounding box center [247, 40] width 25 height 11
radio input "true"
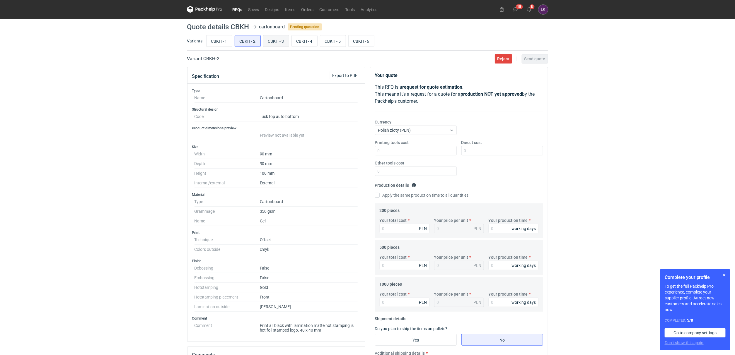
click at [265, 38] on input "CBKH - 3" at bounding box center [275, 40] width 25 height 11
radio input "true"
click at [294, 38] on input "CBKH - 4" at bounding box center [304, 40] width 25 height 11
radio input "true"
click at [328, 41] on input "CBKH - 5" at bounding box center [332, 40] width 25 height 11
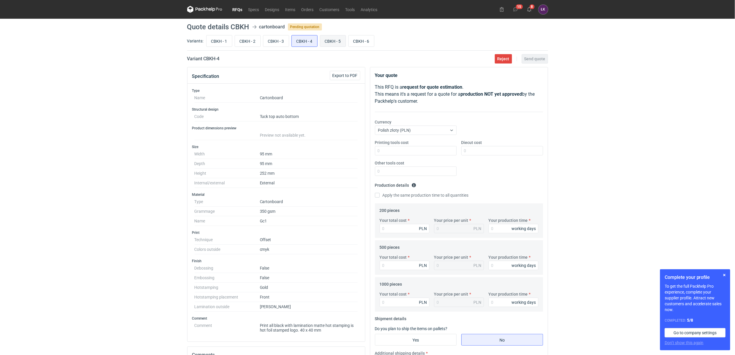
radio input "true"
click at [369, 40] on input "CBKH - 6" at bounding box center [361, 40] width 25 height 11
radio input "true"
click at [336, 41] on input "CBKH - 5" at bounding box center [332, 40] width 25 height 11
radio input "true"
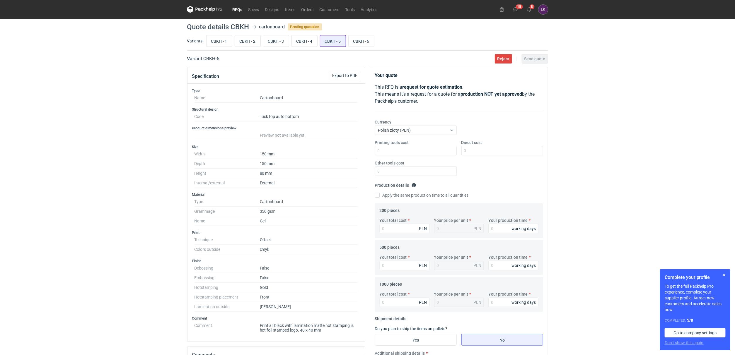
click at [321, 41] on input "CBKH - 5" at bounding box center [332, 40] width 25 height 11
click at [280, 41] on input "CBKH - 3" at bounding box center [275, 40] width 25 height 11
radio input "true"
click at [252, 42] on input "CBKH - 2" at bounding box center [247, 40] width 25 height 11
radio input "true"
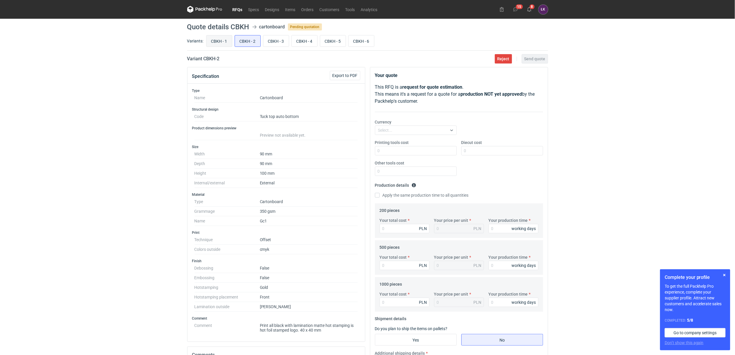
click at [220, 44] on input "CBKH - 1" at bounding box center [219, 40] width 25 height 11
radio input "true"
click at [162, 107] on div "RFQs Specs Designs Items Orders Customers Tools Analytics 15 8 [PERSON_NAME] Ko…" at bounding box center [367, 177] width 735 height 355
click at [125, 142] on div "RFQs Specs Designs Items Orders Customers Tools Analytics 15 8 [PERSON_NAME] Ko…" at bounding box center [367, 177] width 735 height 355
